Goal: Transaction & Acquisition: Purchase product/service

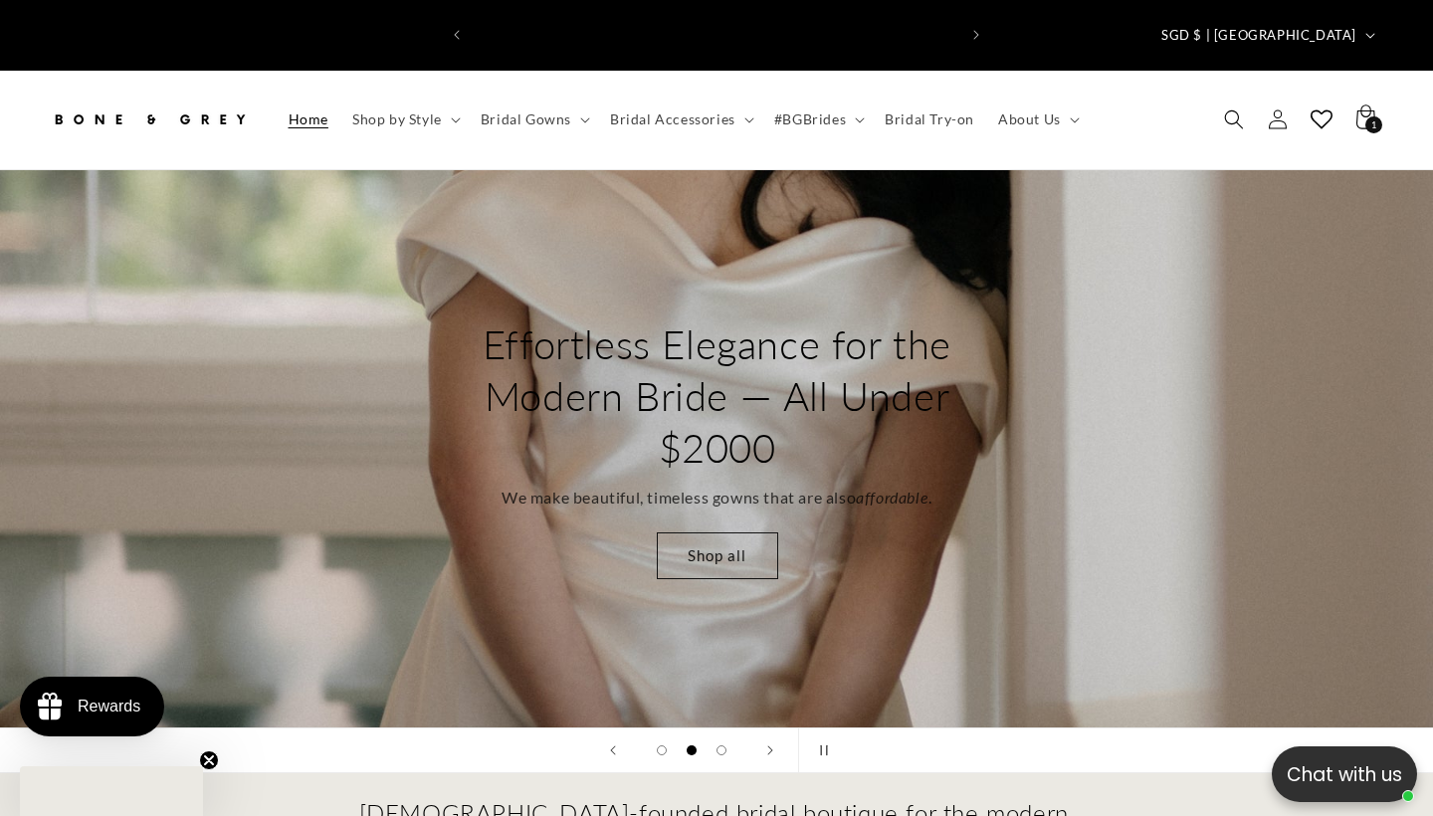
scroll to position [0, 484]
click at [1237, 108] on icon "Search" at bounding box center [1233, 118] width 21 height 21
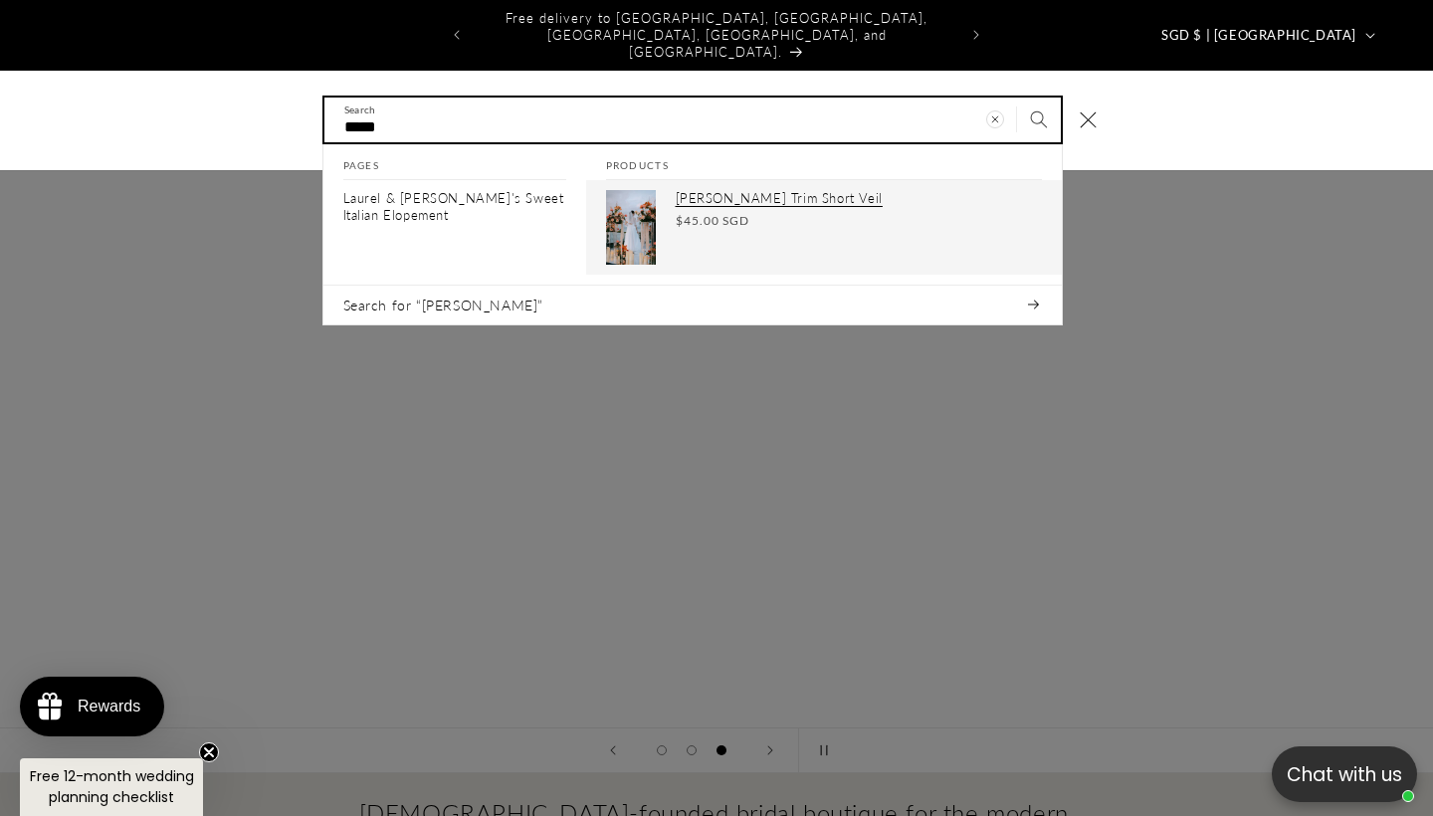
scroll to position [0, 0]
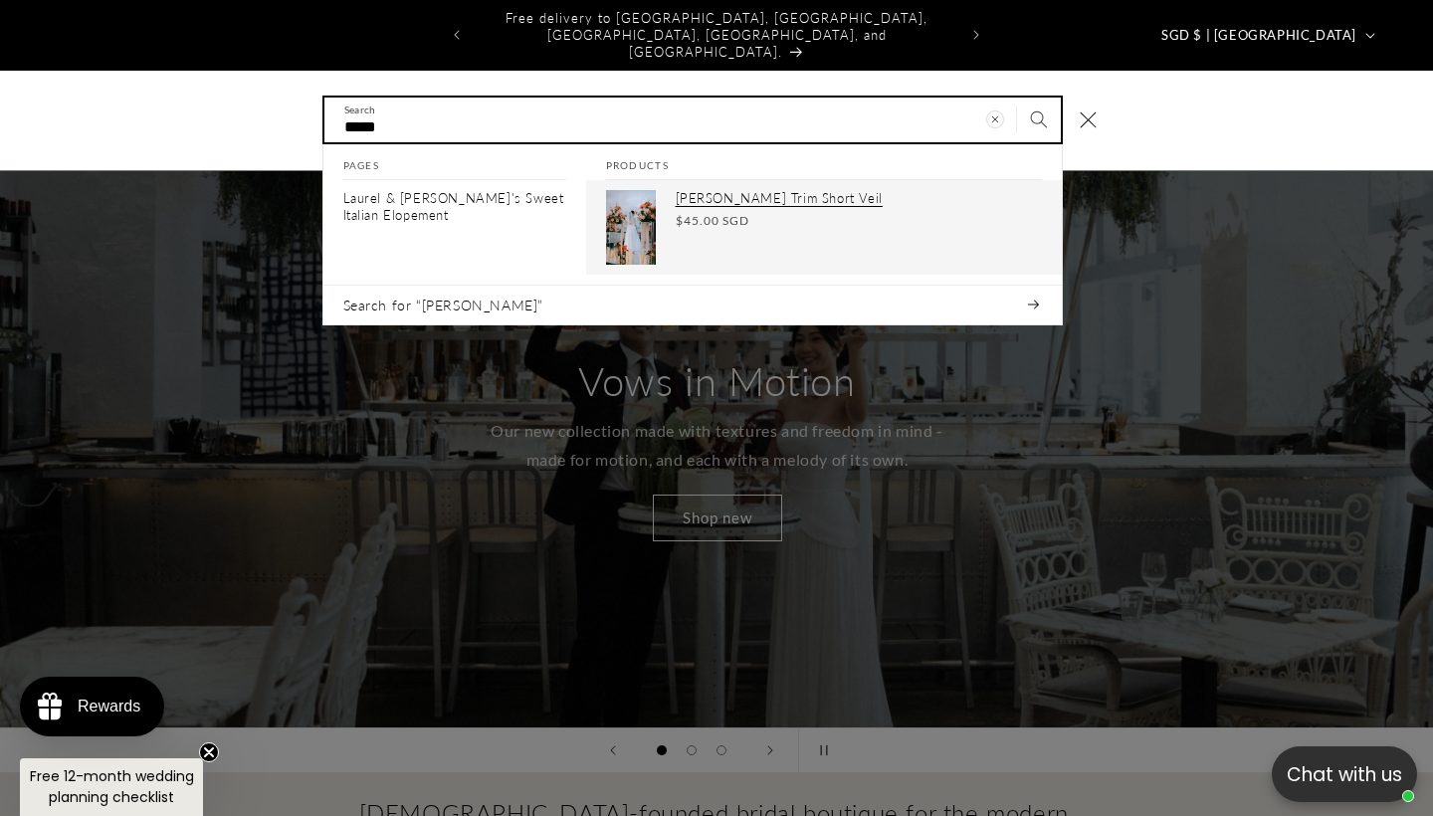
type input "*****"
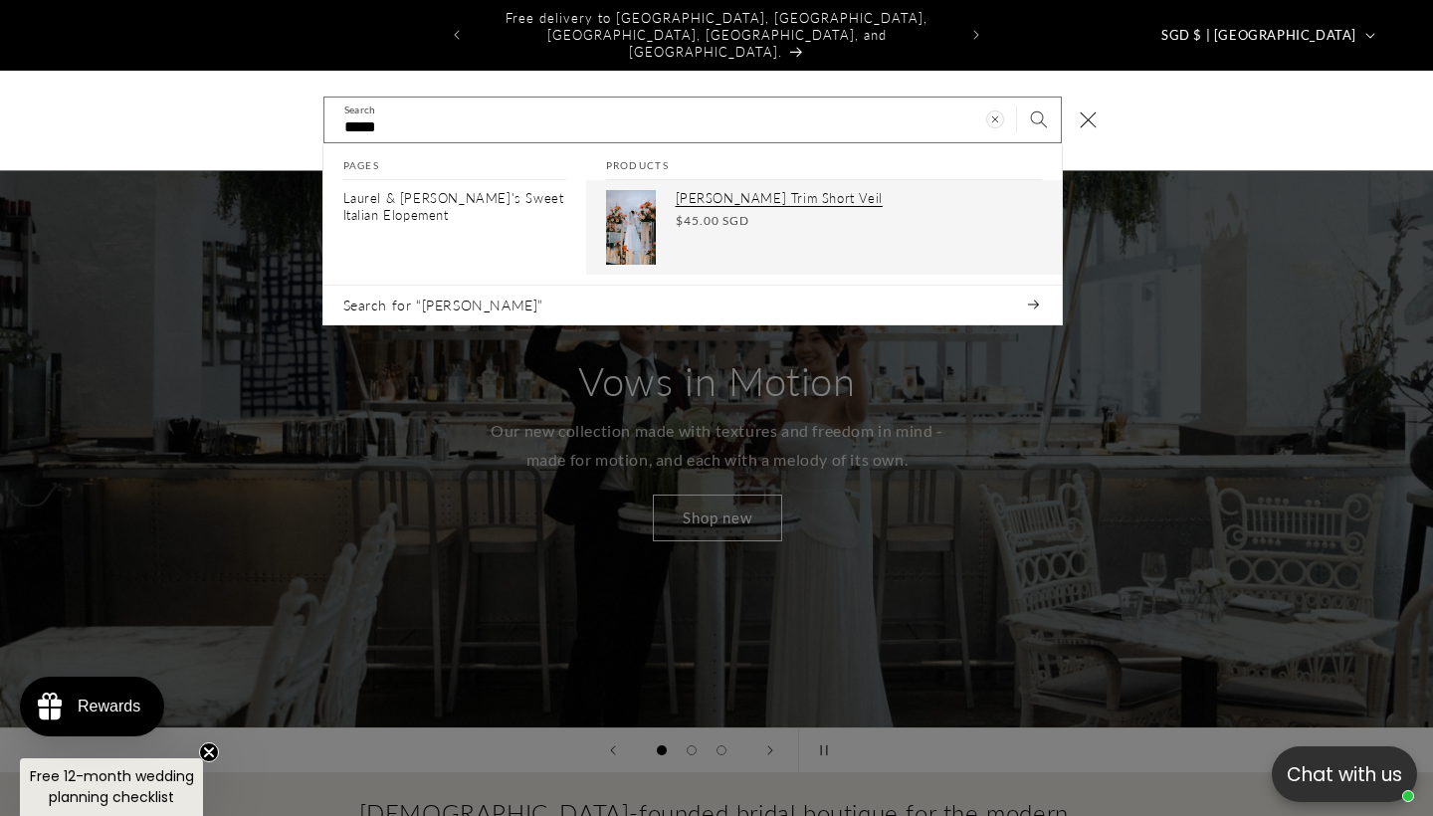
click at [915, 202] on div "Laura Ribbon Trim Short Veil Regular price $45.00 SGD Regular price Sale price …" at bounding box center [859, 227] width 366 height 75
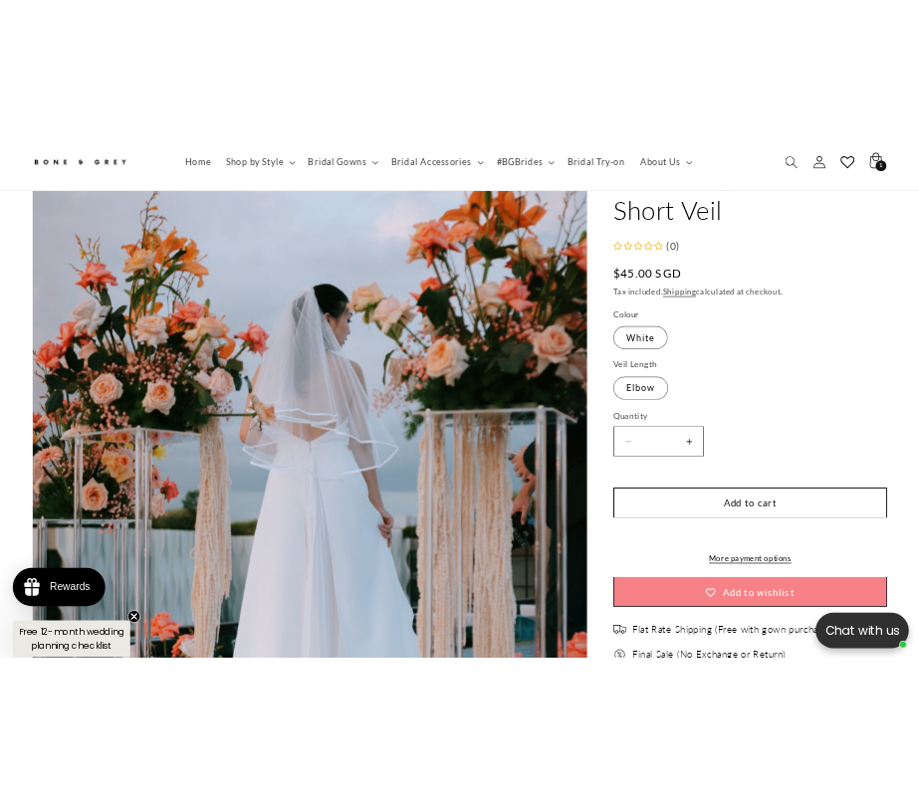
scroll to position [0, 967]
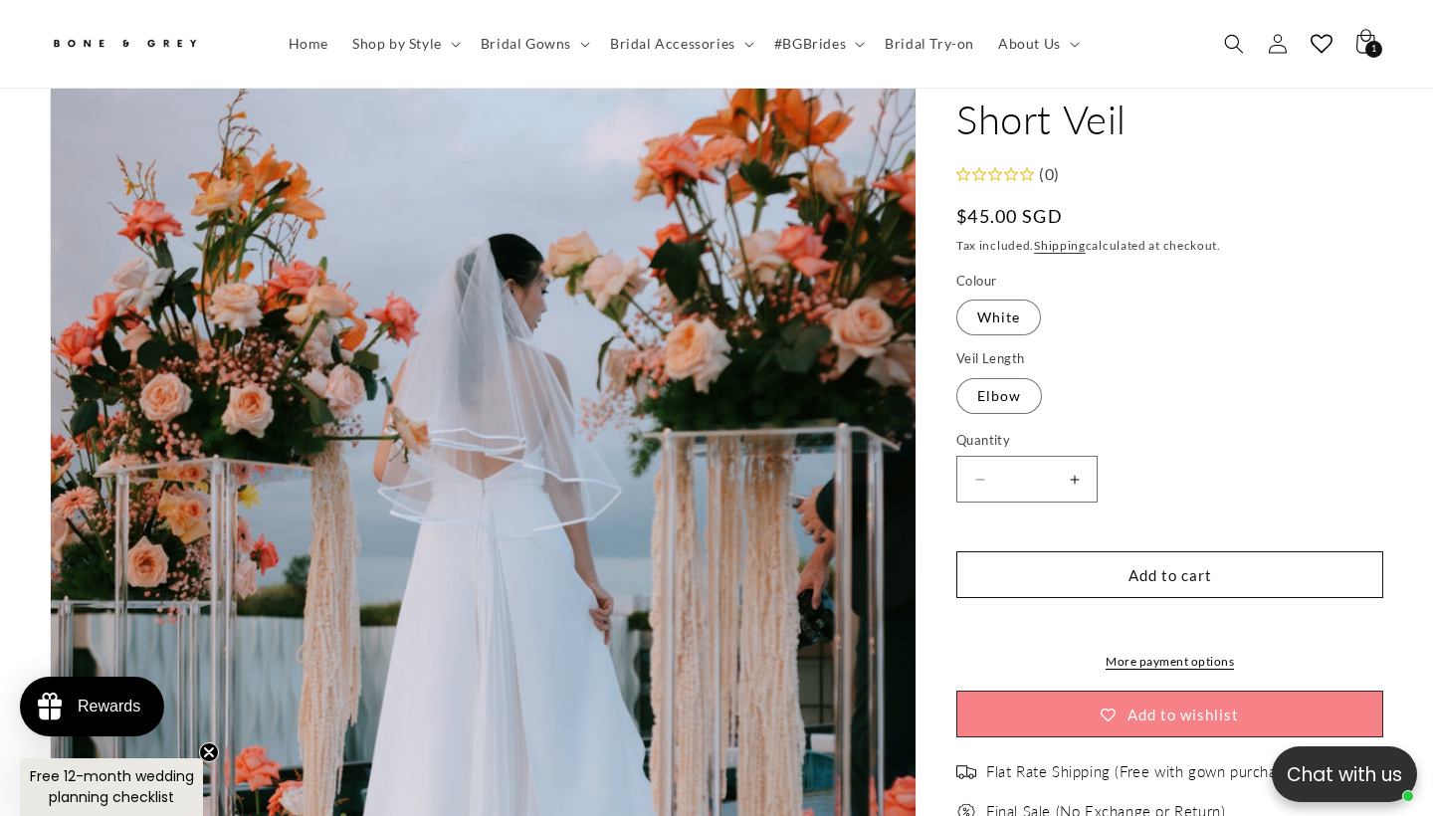
click at [1186, 431] on label "Quantity ( 0 in cart)" at bounding box center [1169, 441] width 427 height 20
click at [1052, 457] on input "*" at bounding box center [1027, 480] width 50 height 47
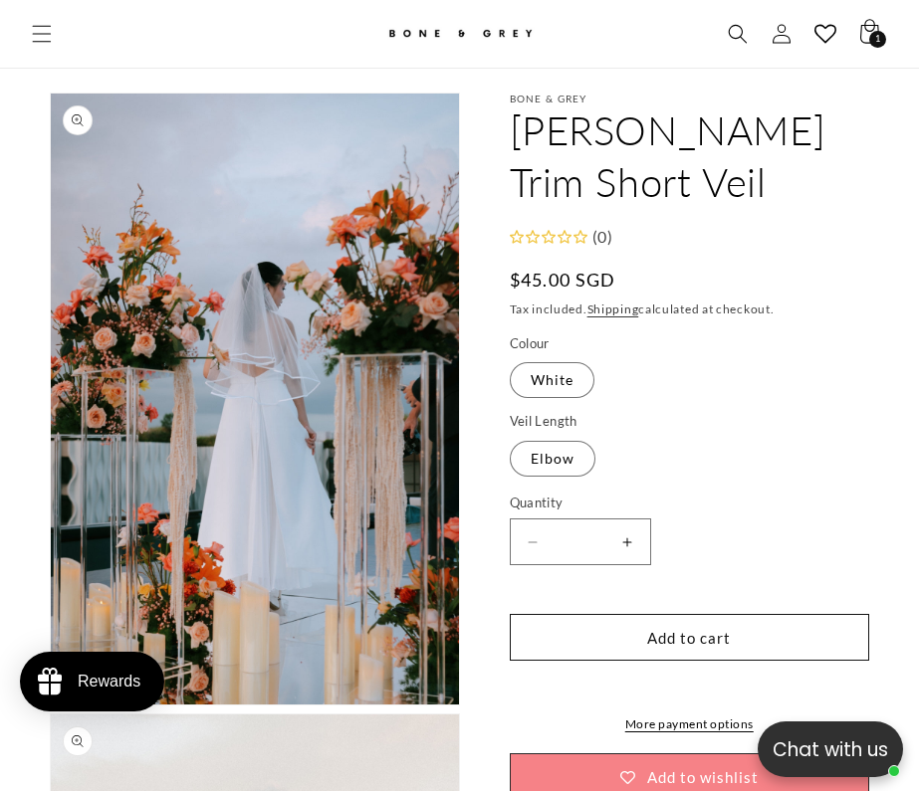
scroll to position [45, 0]
